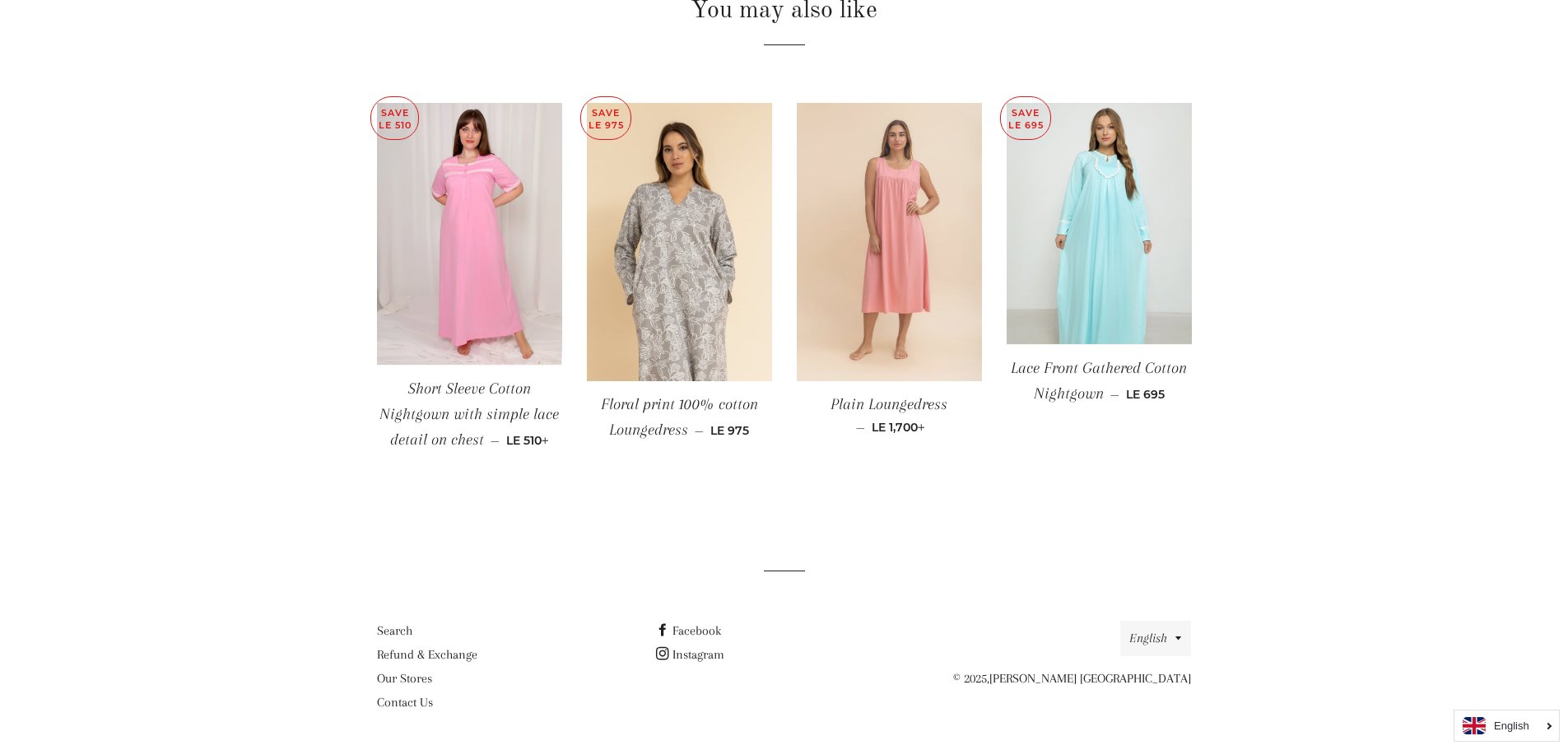
scroll to position [911, 0]
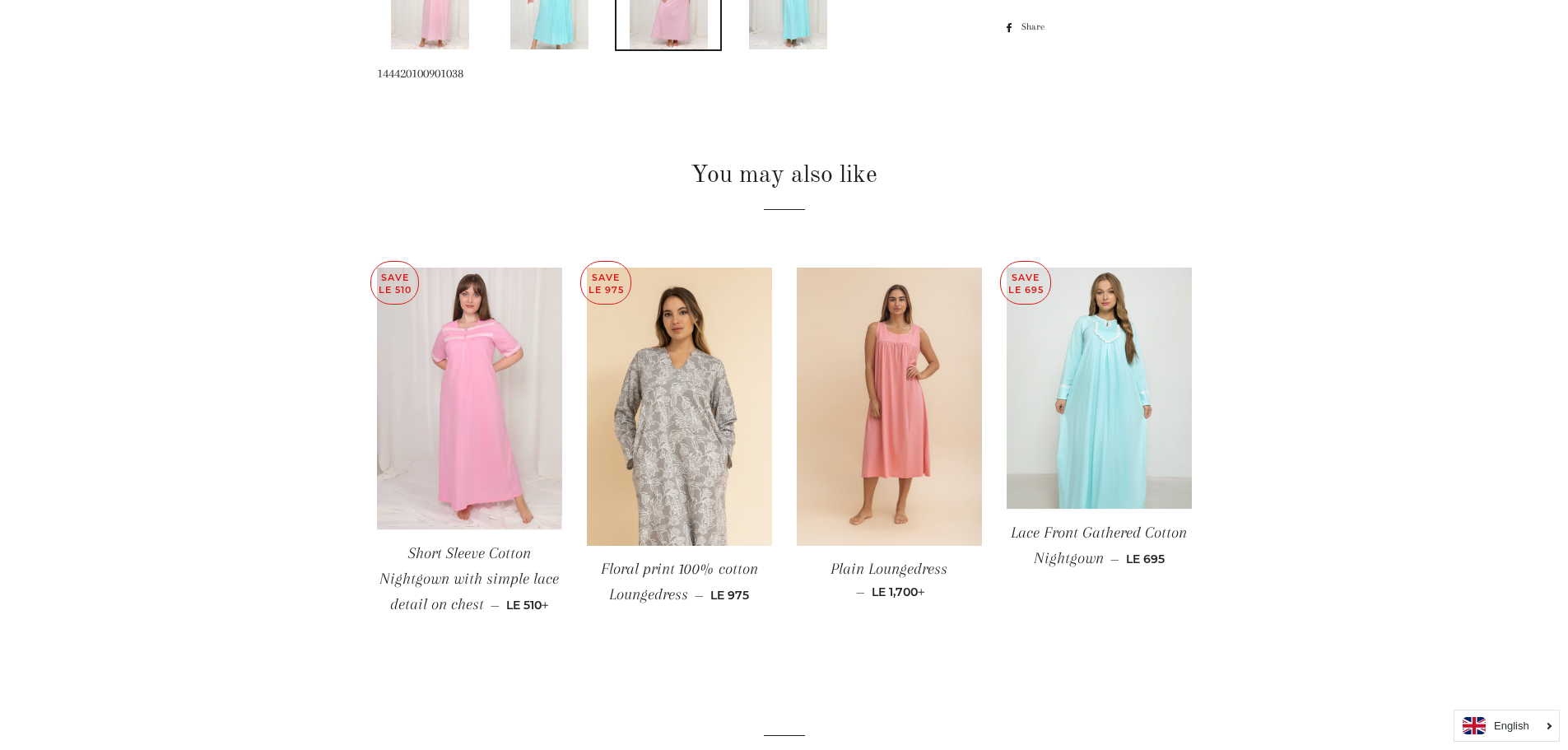
click at [498, 374] on img at bounding box center [469, 398] width 186 height 262
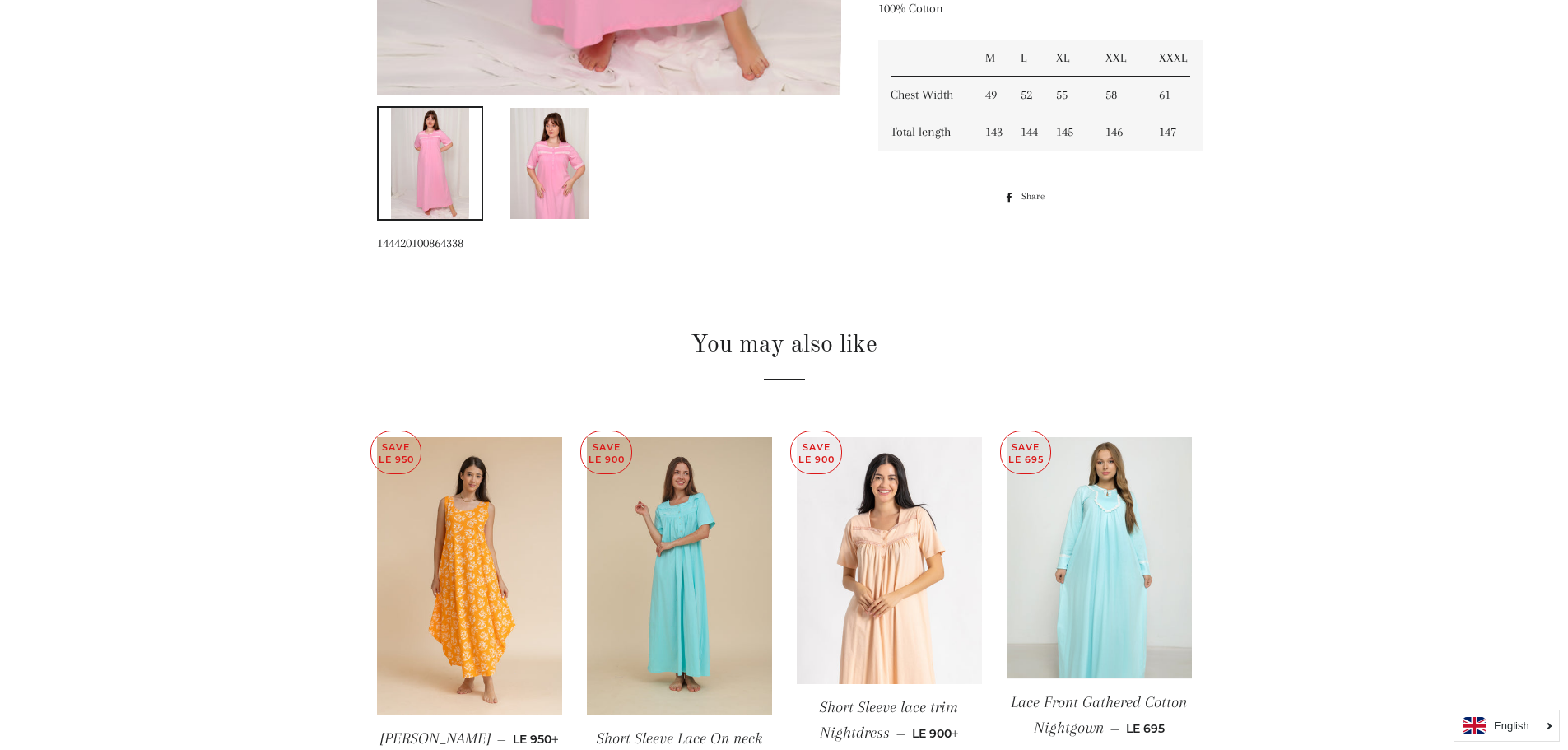
scroll to position [824, 0]
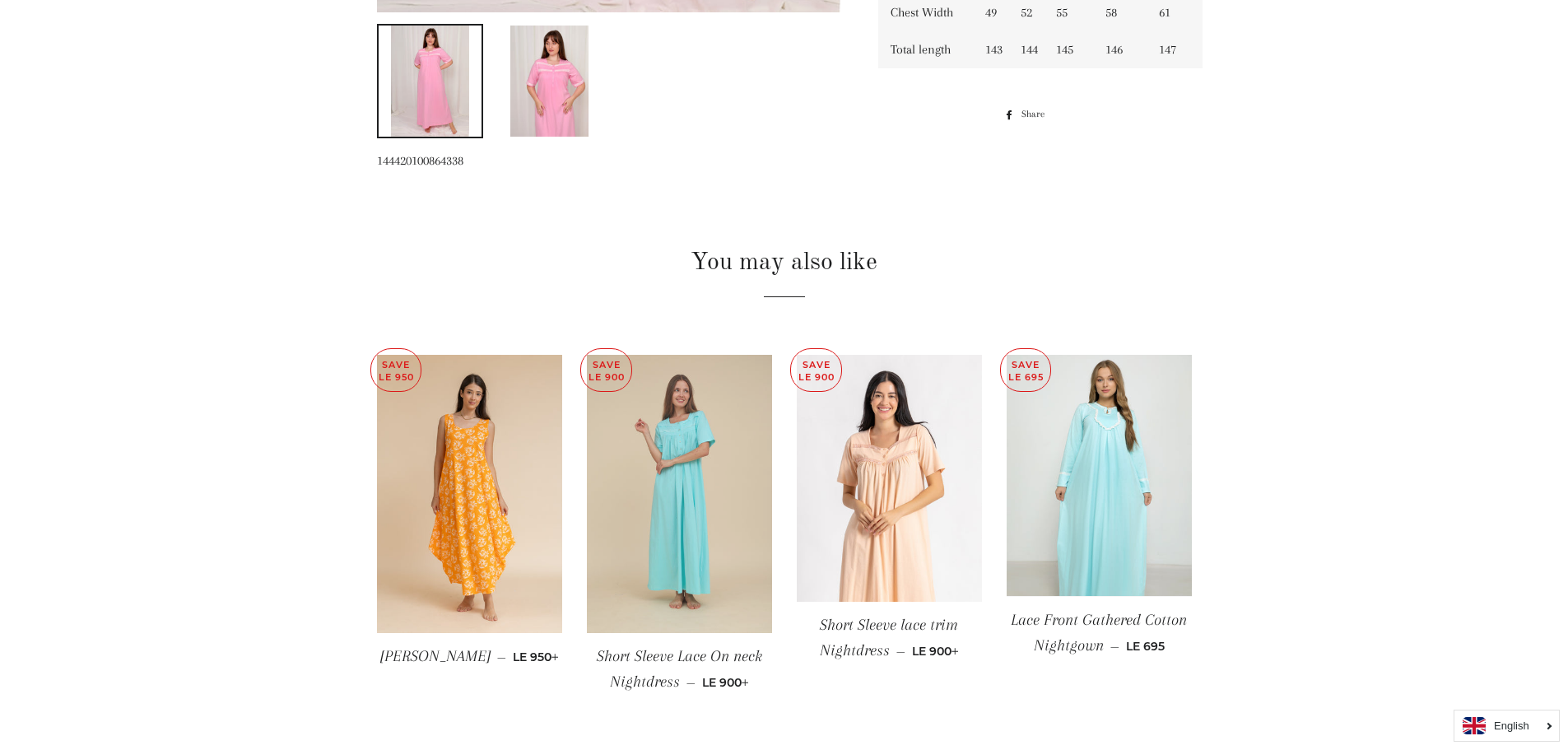
click at [699, 458] on img at bounding box center [679, 494] width 186 height 278
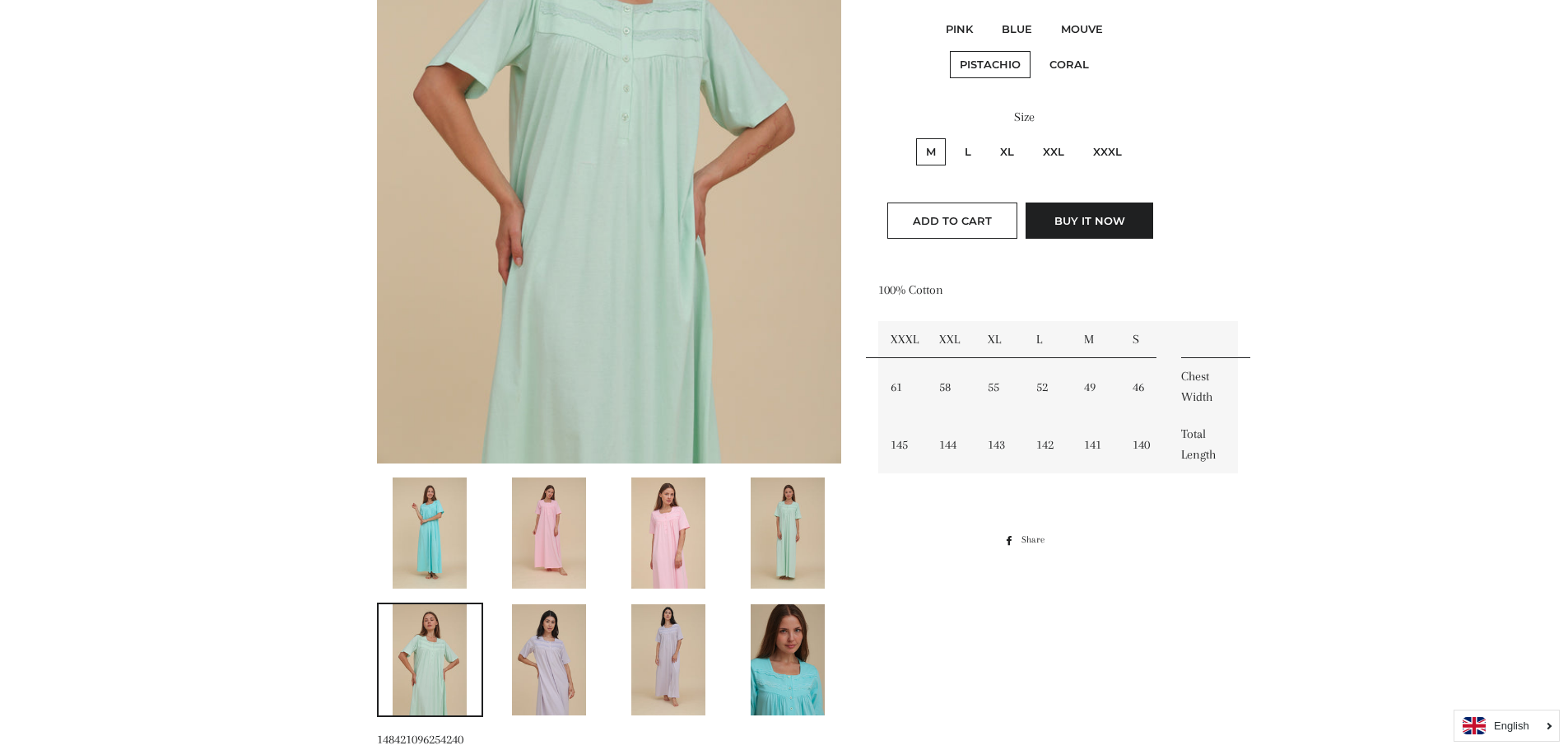
scroll to position [576, 0]
